Goal: Information Seeking & Learning: Learn about a topic

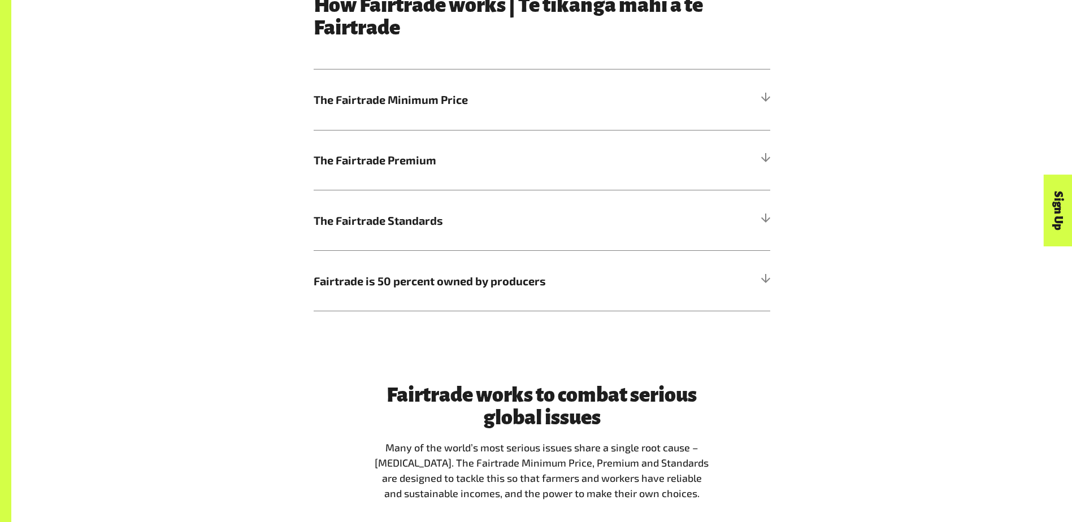
scroll to position [904, 0]
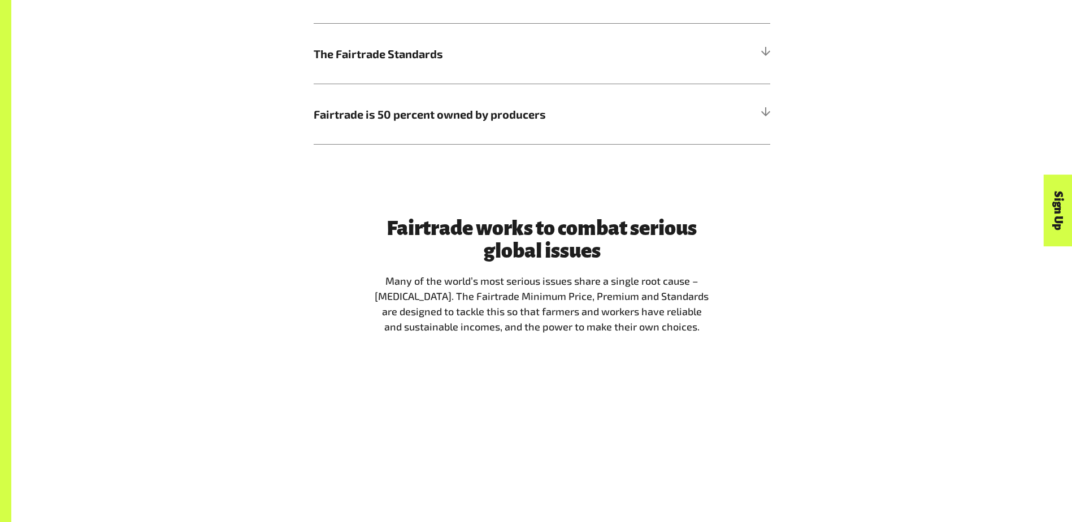
click at [459, 298] on p "Many of the world’s most serious issues share a single root cause – [MEDICAL_DA…" at bounding box center [541, 303] width 339 height 61
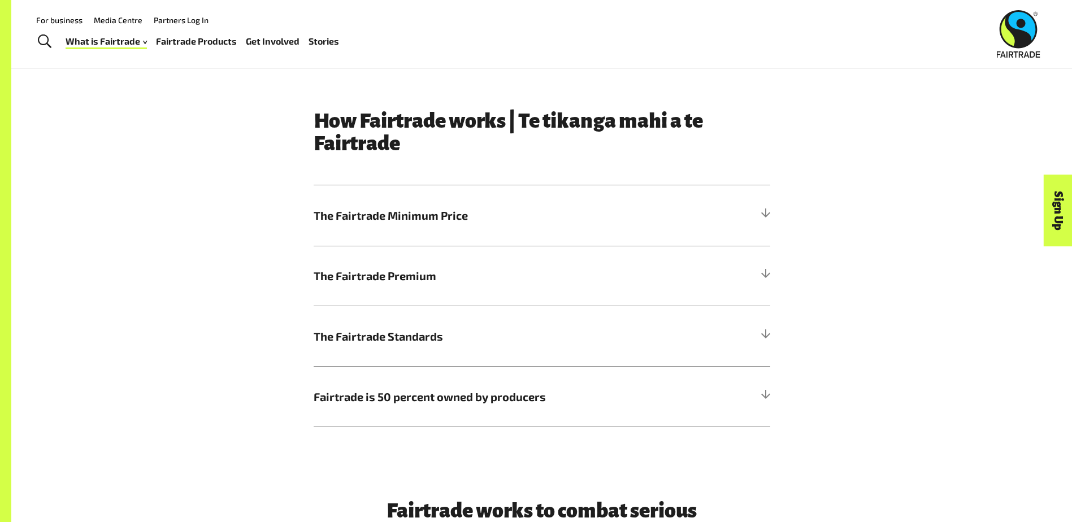
scroll to position [282, 0]
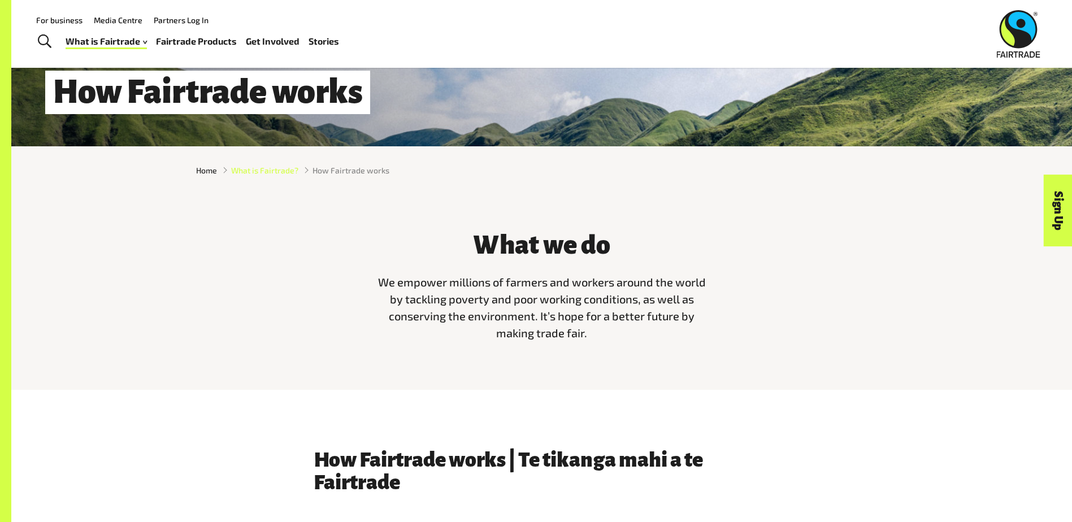
click at [251, 171] on span "What is Fairtrade?" at bounding box center [264, 170] width 67 height 12
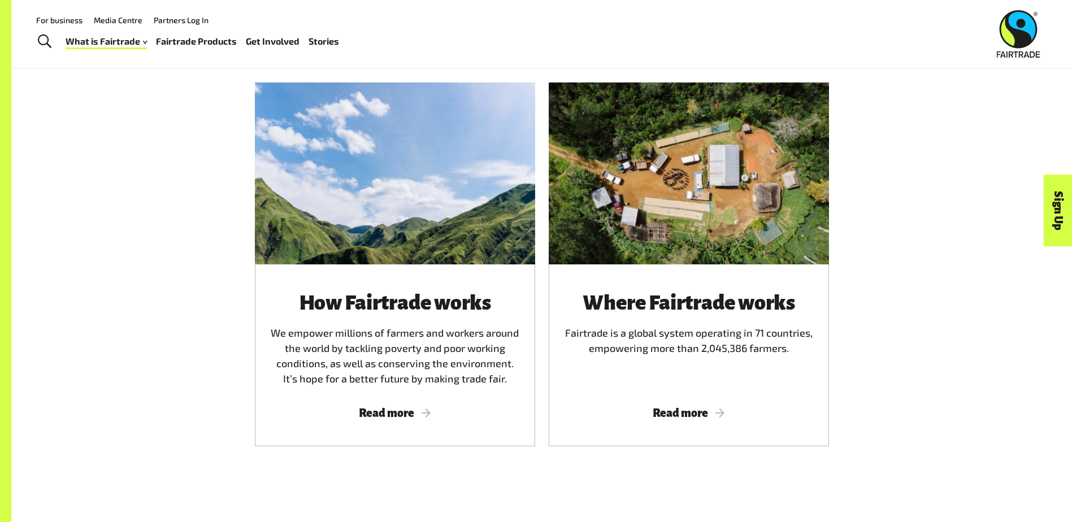
scroll to position [395, 0]
